Goal: Information Seeking & Learning: Learn about a topic

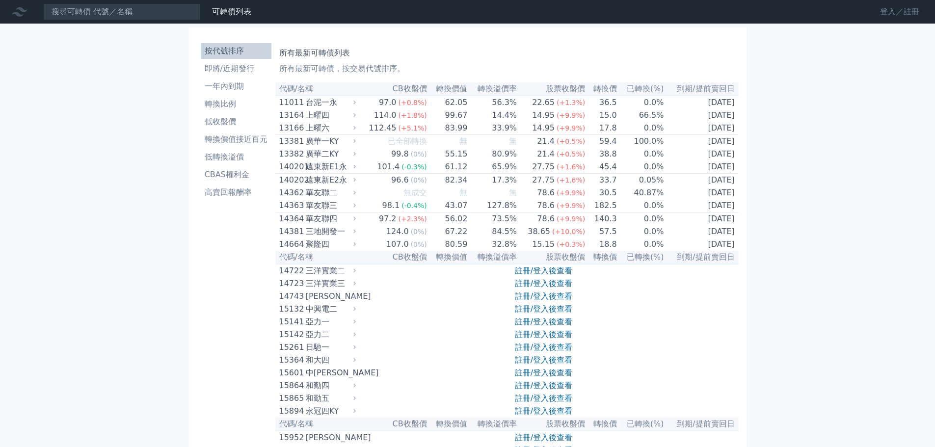
click at [880, 15] on link "登入／註冊" at bounding box center [899, 12] width 55 height 16
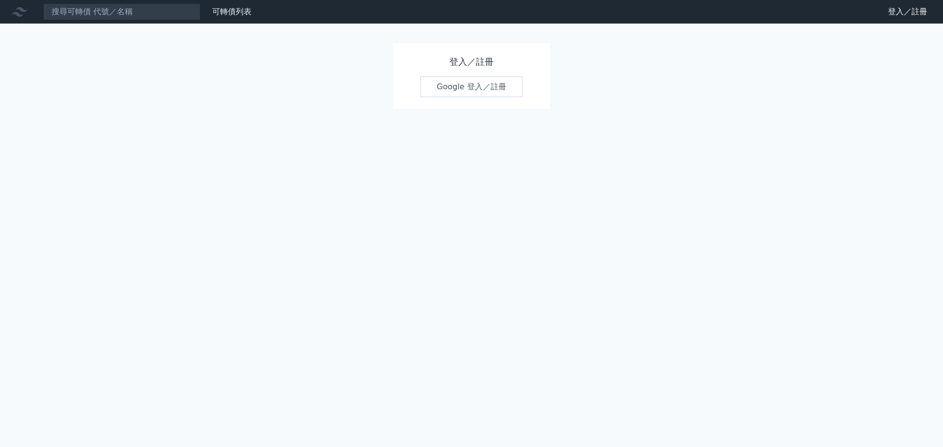
click at [467, 91] on link "Google 登入／註冊" at bounding box center [471, 87] width 102 height 21
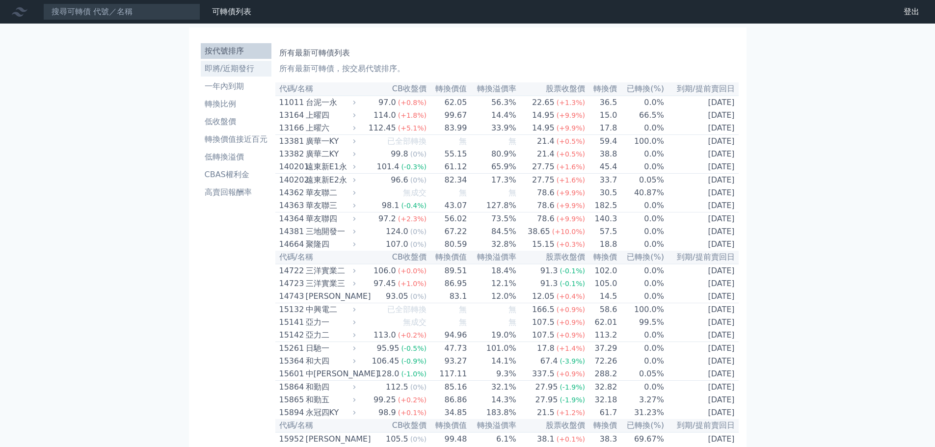
click at [233, 71] on li "即將/近期發行" at bounding box center [236, 69] width 71 height 12
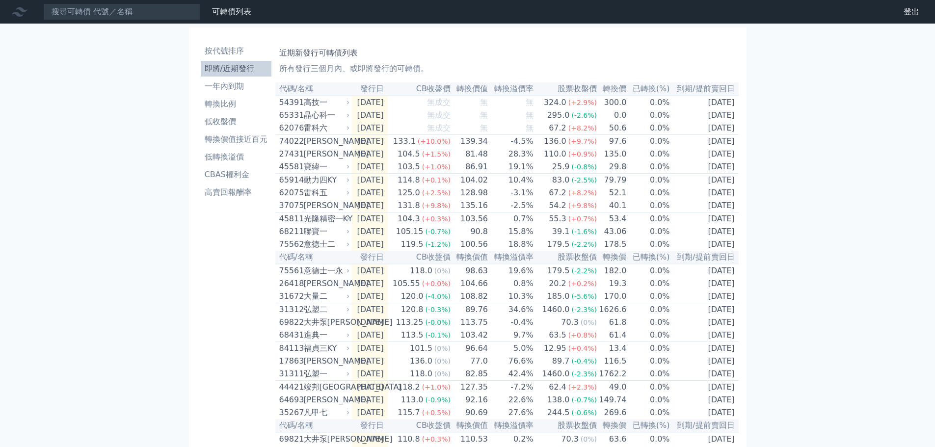
click at [836, 217] on div "可轉債列表 財務數據 可轉債列表 財務數據 登出 登出 按代號排序 即將/近期發行 一年內到期 轉換比例 低收盤價 轉換價值接近百元 低轉換溢價" at bounding box center [467, 340] width 935 height 681
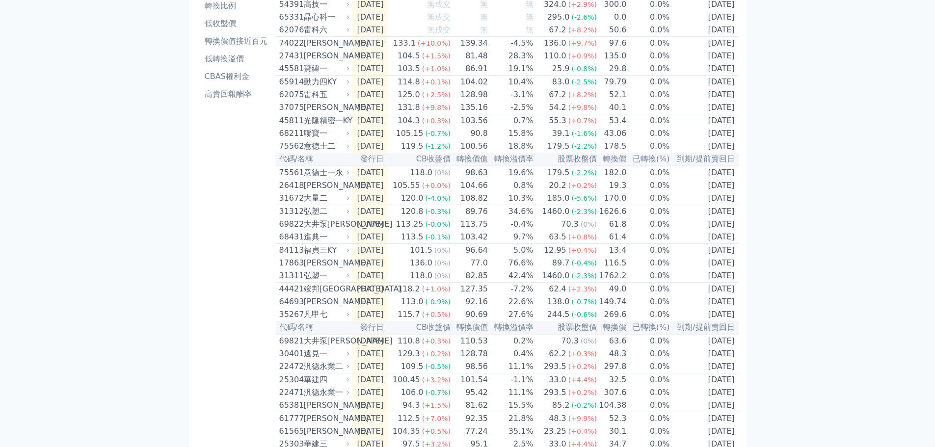
scroll to position [49, 0]
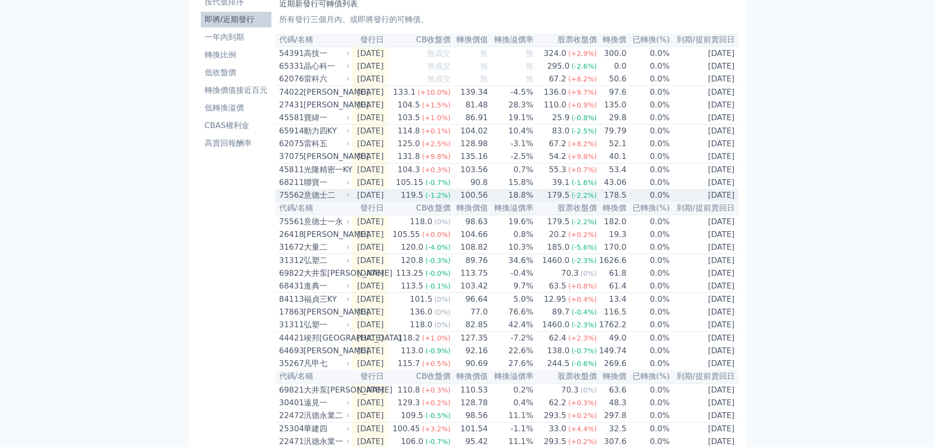
click at [302, 201] on div "75562 意德士二" at bounding box center [312, 195] width 66 height 12
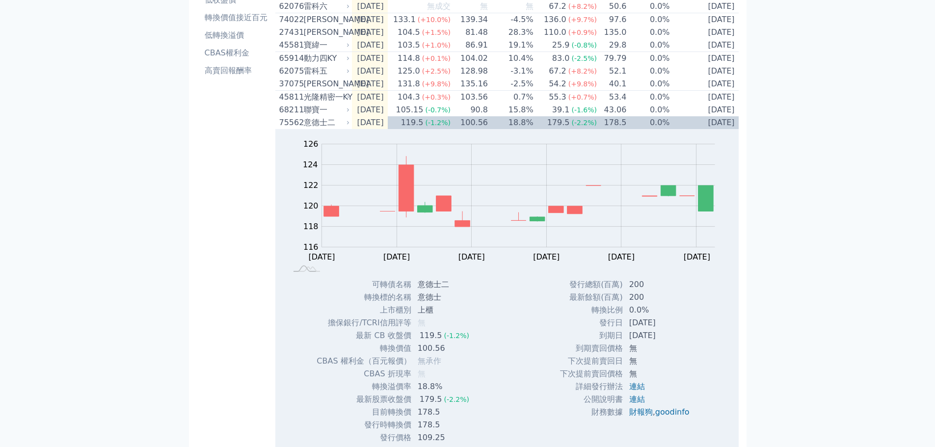
scroll to position [196, 0]
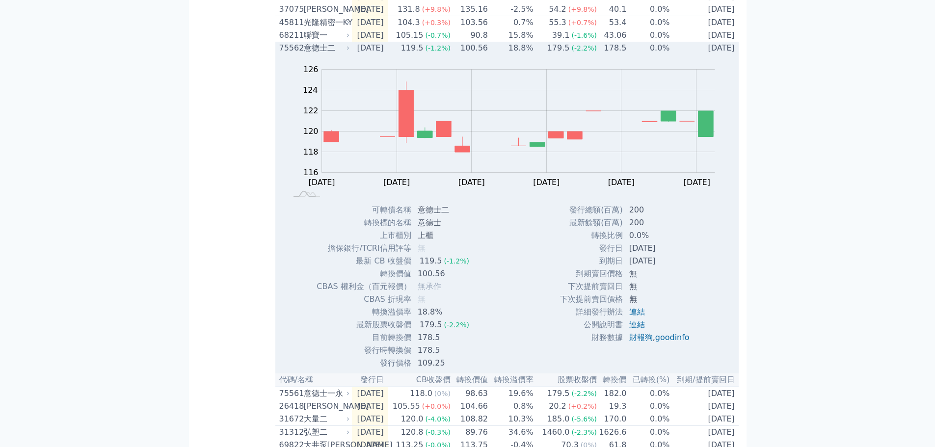
click at [324, 54] on div "意德士二" at bounding box center [326, 48] width 44 height 12
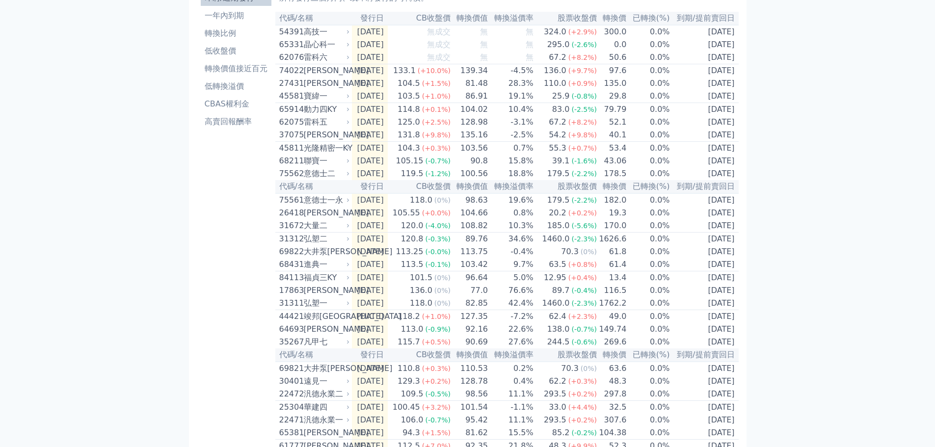
scroll to position [0, 0]
